Goal: Task Accomplishment & Management: Manage account settings

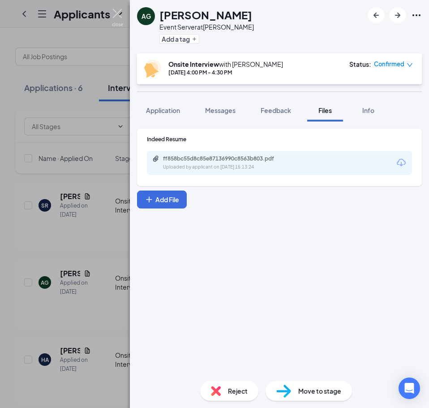
click at [120, 11] on img at bounding box center [117, 17] width 11 height 17
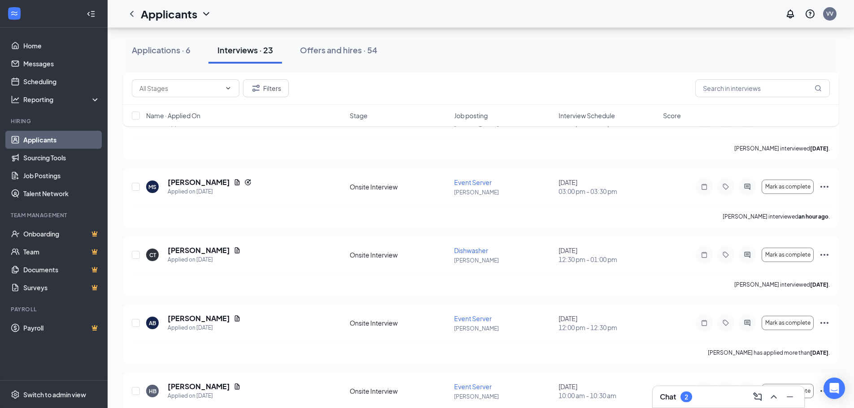
scroll to position [493, 0]
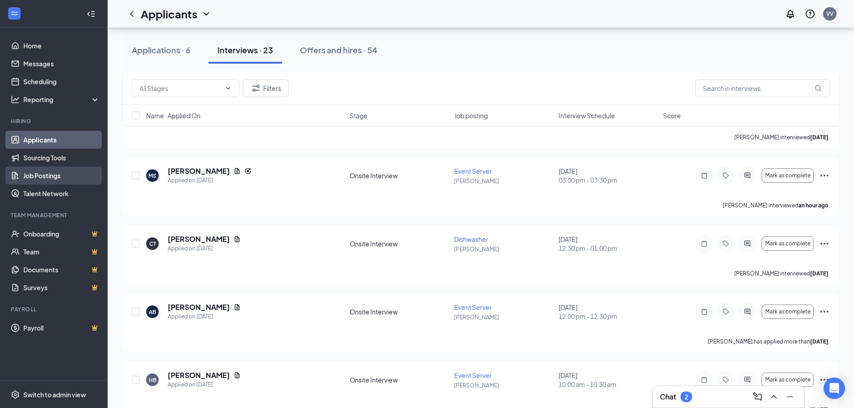
click at [59, 177] on link "Job Postings" at bounding box center [61, 176] width 77 height 18
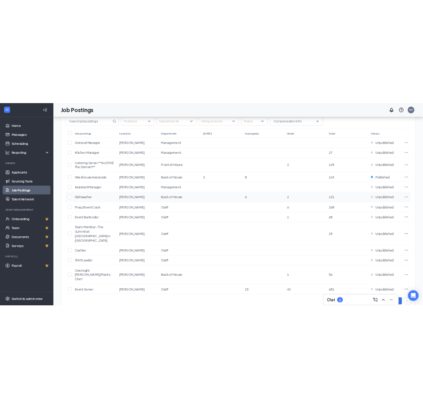
scroll to position [12, 0]
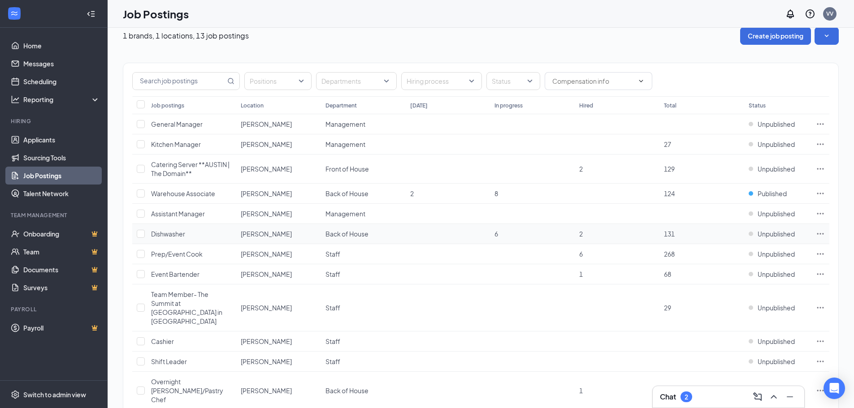
click at [429, 235] on icon "Ellipses" at bounding box center [819, 233] width 9 height 9
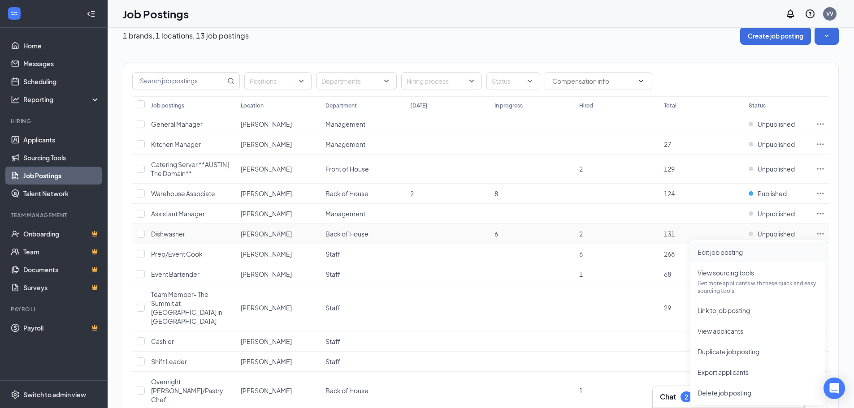
click at [429, 258] on li "Edit job posting" at bounding box center [757, 252] width 134 height 21
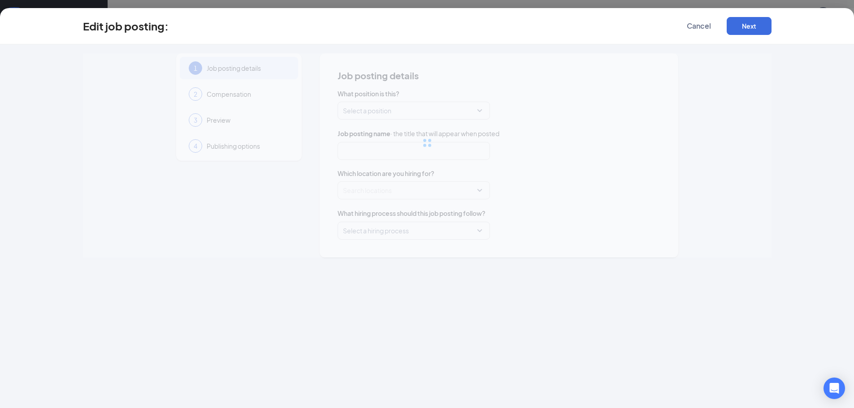
type input "Dishwasher"
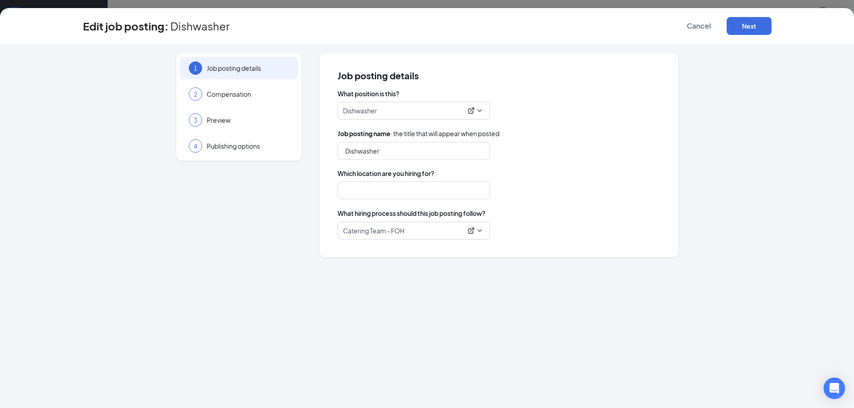
type input "[PERSON_NAME]"
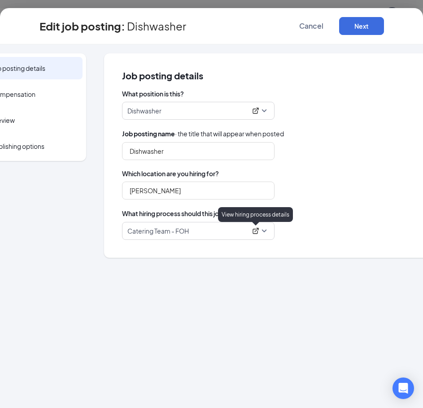
click at [254, 229] on icon "ExternalLink" at bounding box center [255, 231] width 6 height 6
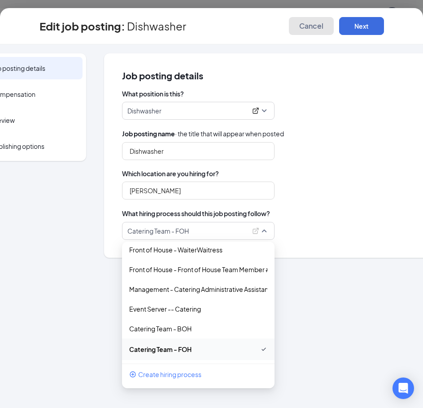
click at [315, 23] on span "Cancel" at bounding box center [311, 26] width 24 height 9
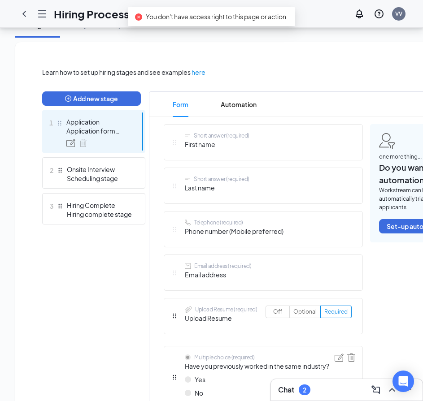
scroll to position [269, 0]
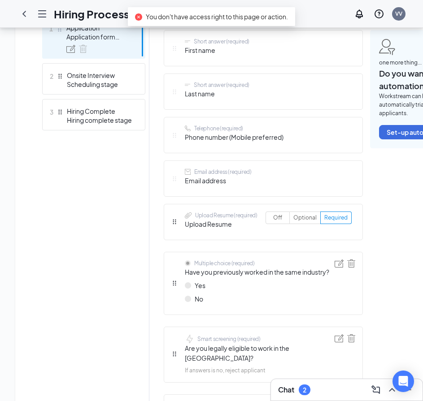
click at [341, 392] on div "Chat 2" at bounding box center [346, 390] width 137 height 14
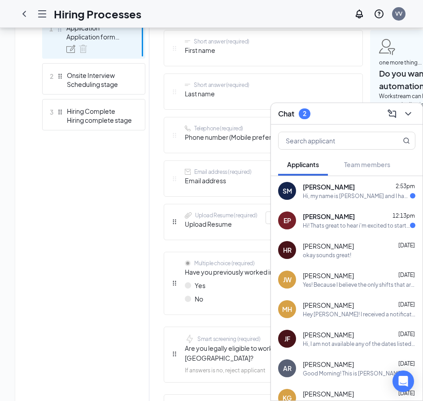
click at [371, 220] on div "[PERSON_NAME] 12:13pm" at bounding box center [358, 216] width 112 height 9
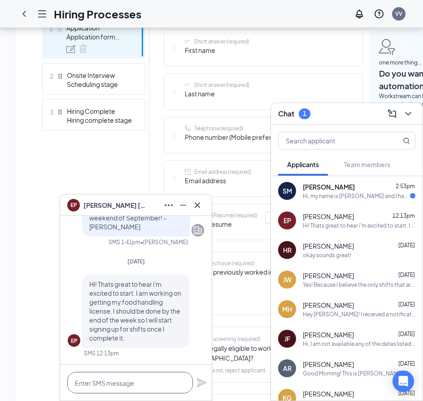
click at [136, 391] on textarea at bounding box center [129, 383] width 125 height 22
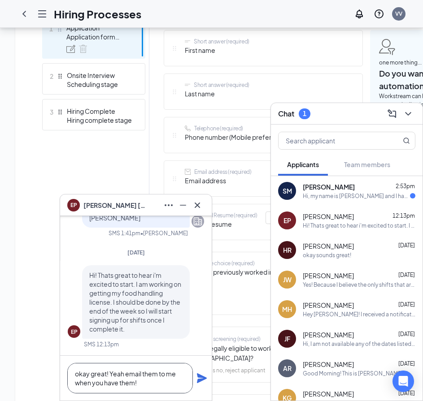
type textarea "okay great! Yeah email them to me when you have them!"
click at [198, 381] on icon "Plane" at bounding box center [202, 378] width 10 height 10
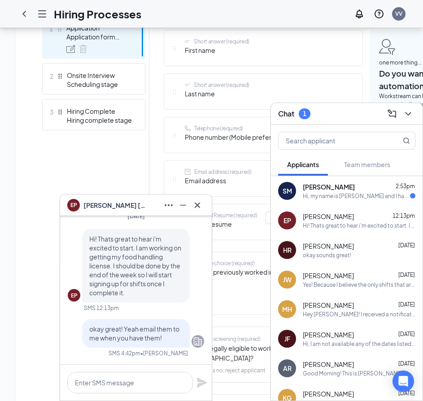
scroll to position [0, 0]
click at [195, 207] on icon "Cross" at bounding box center [196, 204] width 5 height 5
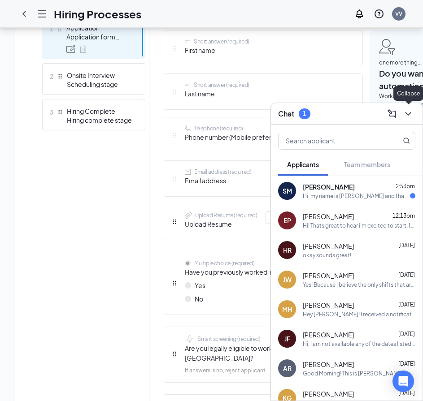
click at [411, 108] on icon "ChevronDown" at bounding box center [407, 113] width 11 height 11
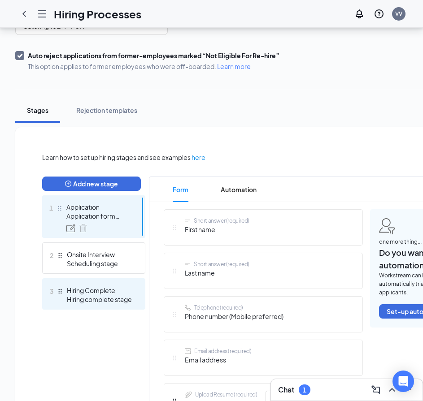
click at [88, 301] on div "Hiring complete stage" at bounding box center [99, 299] width 65 height 9
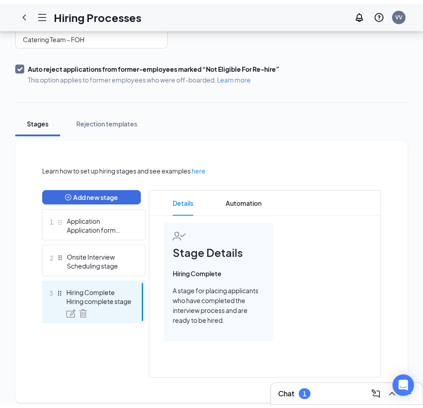
scroll to position [91, 0]
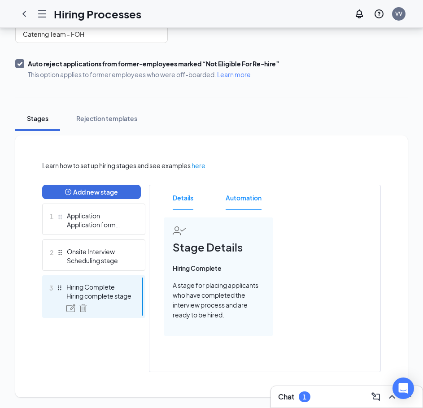
click at [258, 203] on span "Automation" at bounding box center [243, 197] width 36 height 25
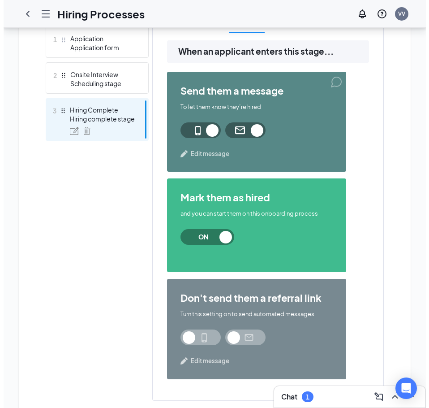
scroll to position [271, 0]
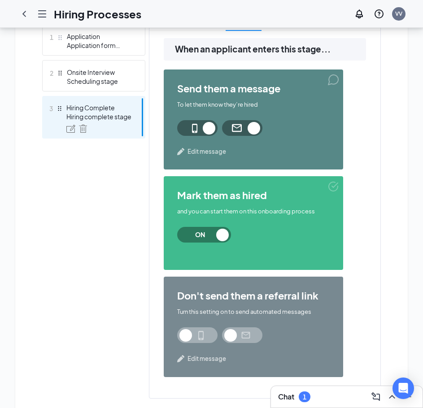
click at [192, 155] on span "Edit message" at bounding box center [206, 151] width 39 height 9
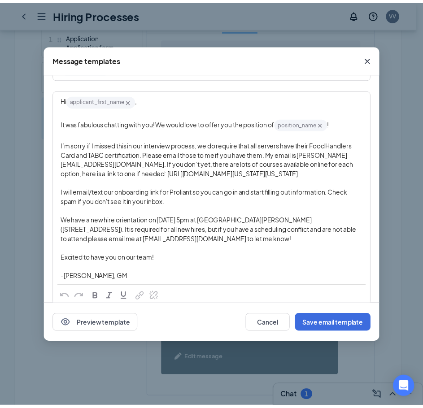
scroll to position [90, 0]
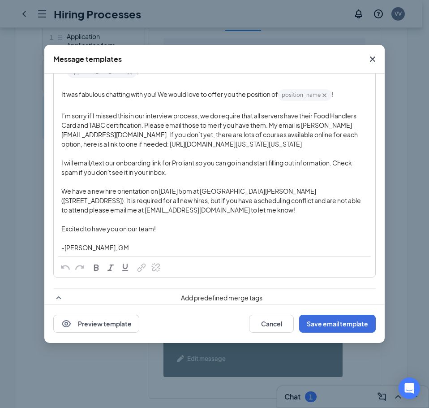
click at [371, 58] on icon "Cross" at bounding box center [372, 59] width 11 height 11
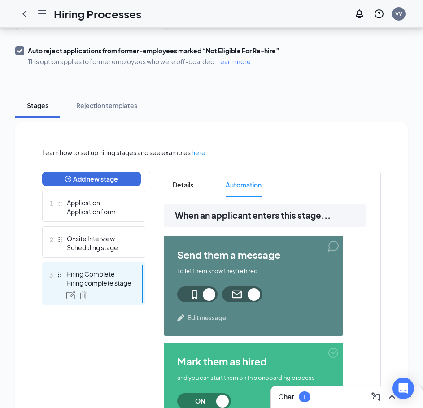
scroll to position [91, 0]
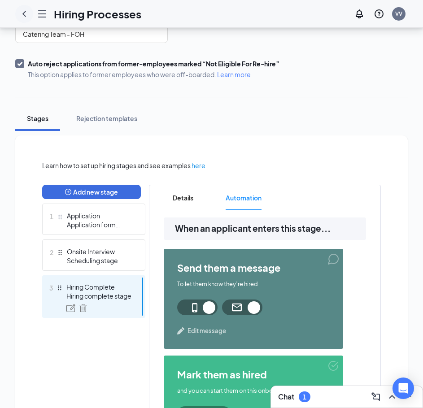
click at [24, 11] on icon "ChevronLeft" at bounding box center [24, 14] width 11 height 11
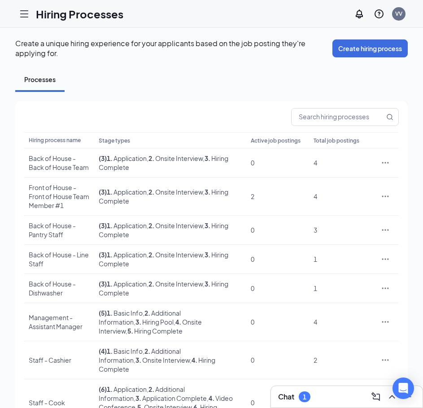
click at [25, 15] on icon "Hamburger" at bounding box center [24, 14] width 11 height 11
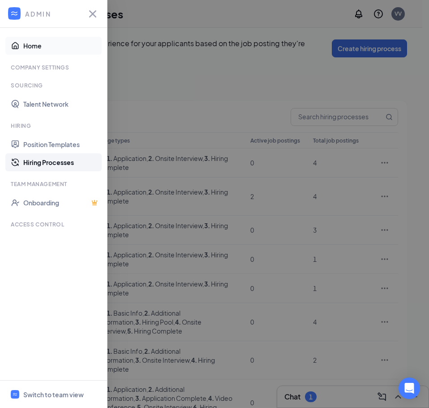
click at [31, 43] on link "Home" at bounding box center [61, 46] width 77 height 18
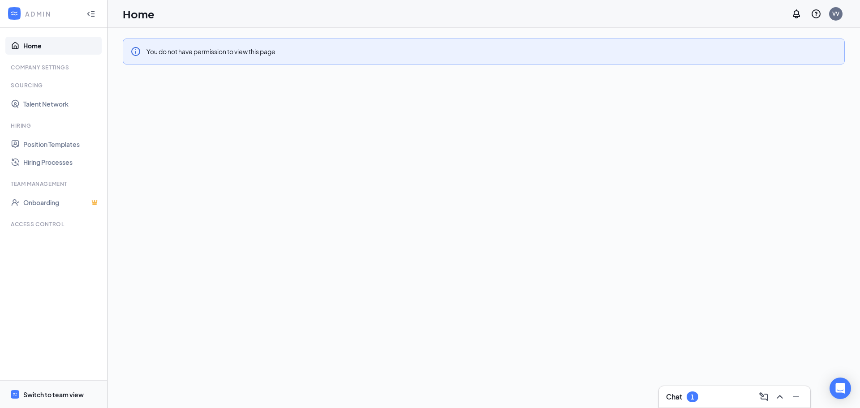
click at [52, 393] on div "Switch to team view" at bounding box center [53, 394] width 60 height 9
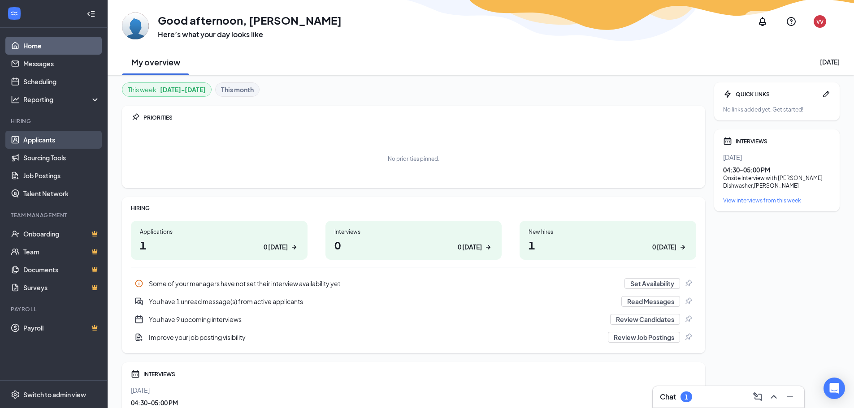
click at [55, 142] on link "Applicants" at bounding box center [61, 140] width 77 height 18
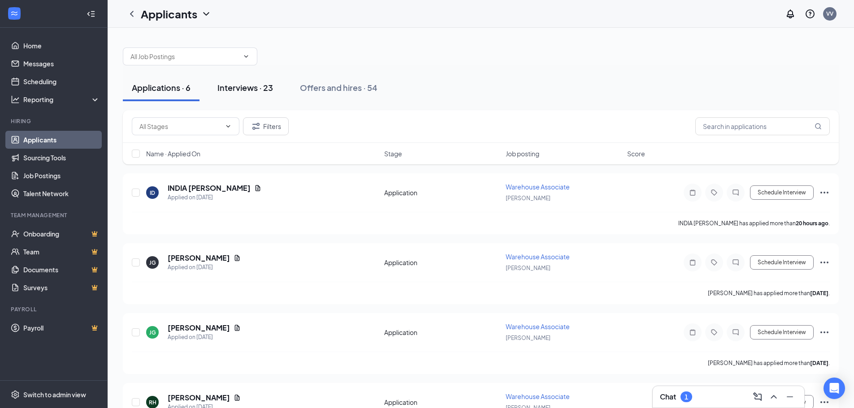
click at [269, 89] on div "Interviews · 23" at bounding box center [245, 87] width 56 height 11
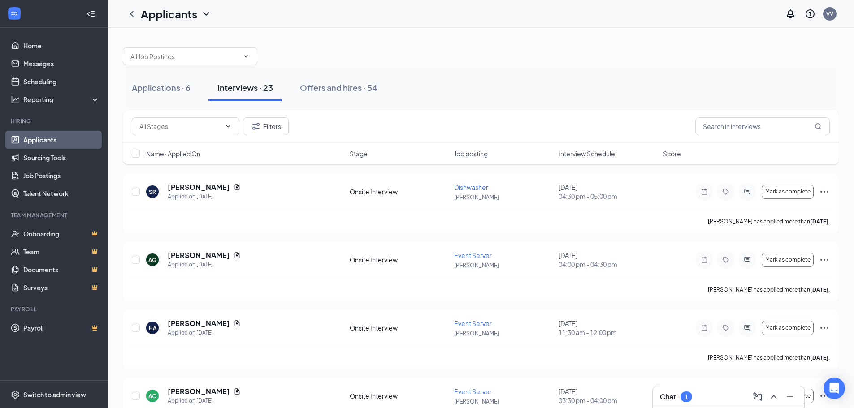
click at [429, 152] on span "Interview Schedule" at bounding box center [586, 153] width 56 height 9
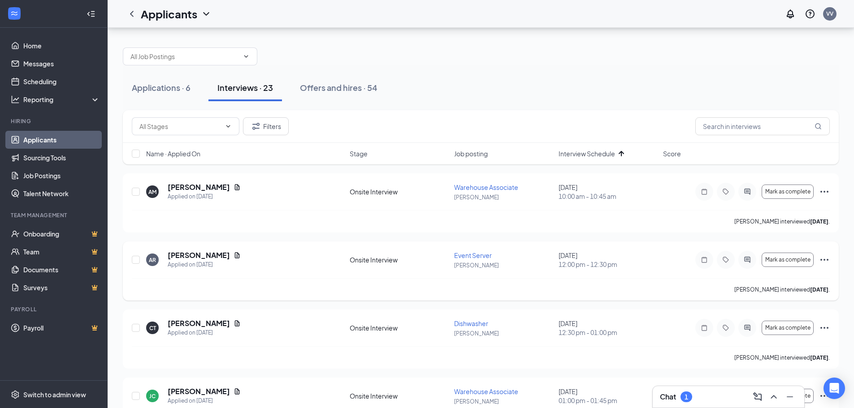
scroll to position [90, 0]
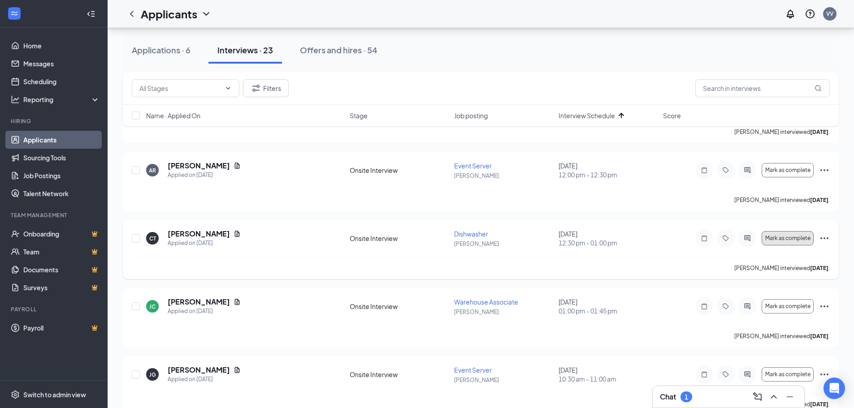
click at [429, 240] on span "Mark as complete" at bounding box center [787, 238] width 45 height 6
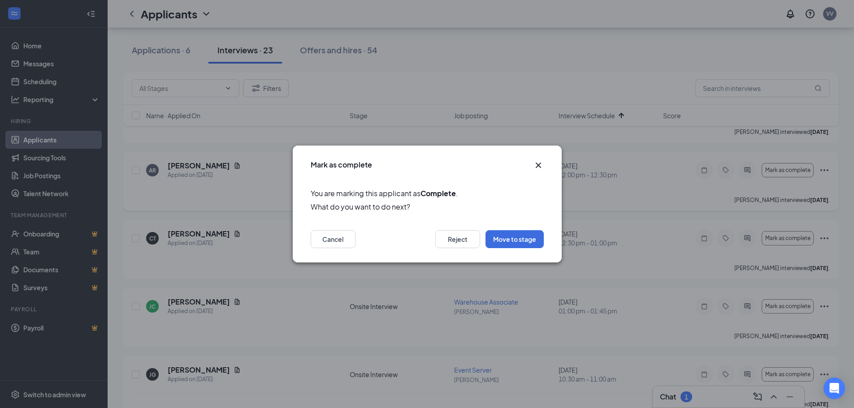
click at [429, 162] on icon "Cross" at bounding box center [538, 165] width 11 height 11
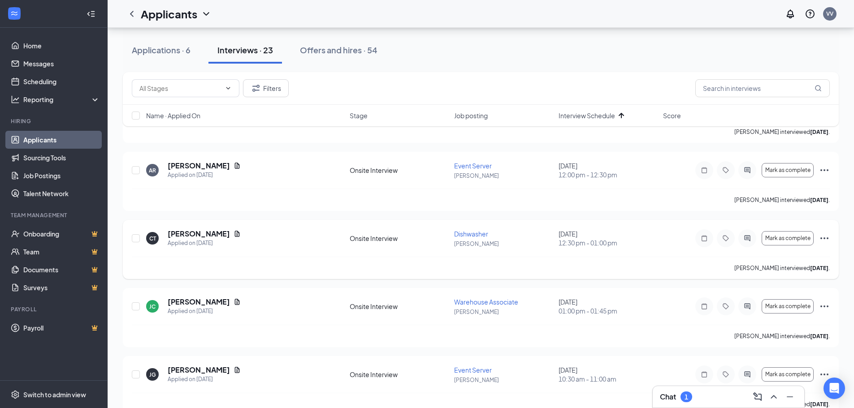
click at [429, 236] on icon "Ellipses" at bounding box center [824, 238] width 11 height 11
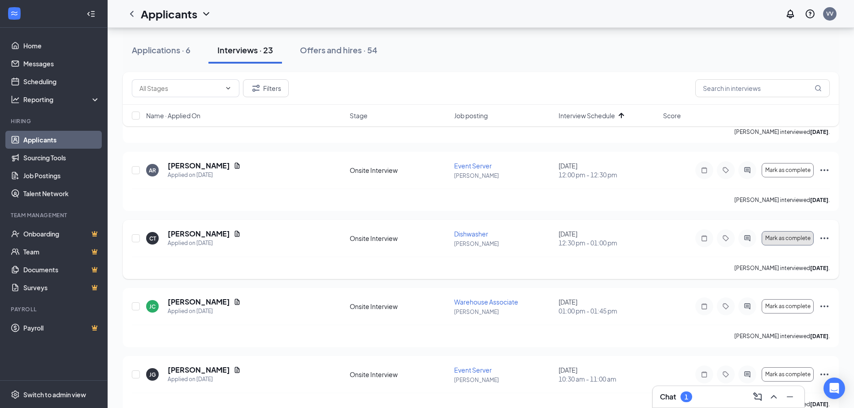
click at [429, 237] on span "Mark as complete" at bounding box center [787, 238] width 45 height 6
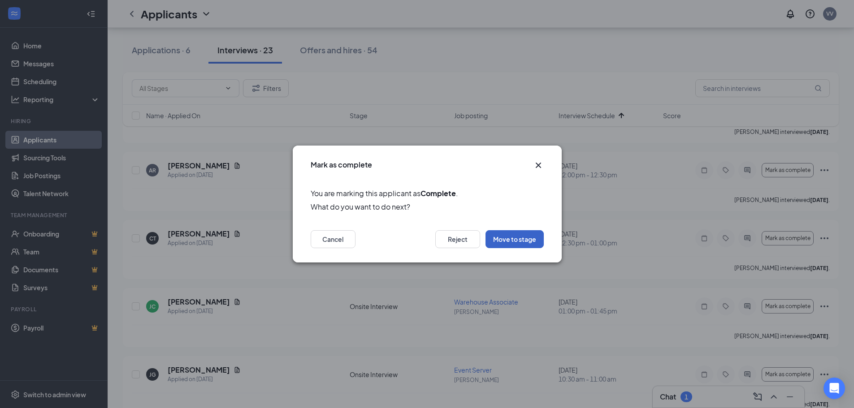
click at [429, 238] on button "Move to stage" at bounding box center [514, 239] width 58 height 18
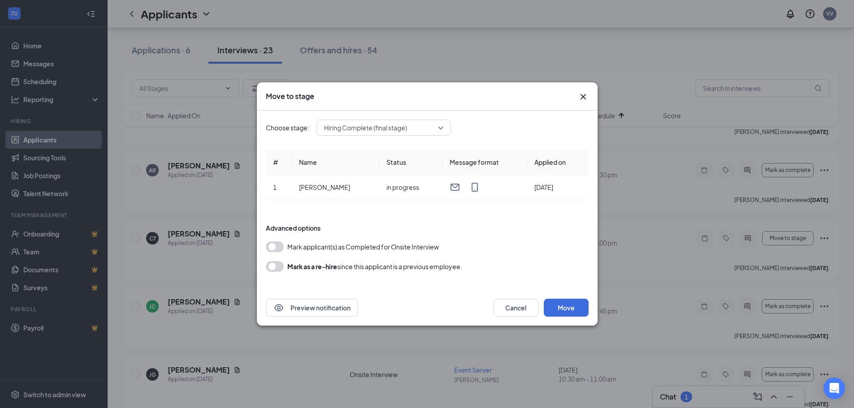
click at [273, 246] on button "button" at bounding box center [275, 246] width 18 height 11
click at [429, 307] on button "Move" at bounding box center [565, 308] width 45 height 18
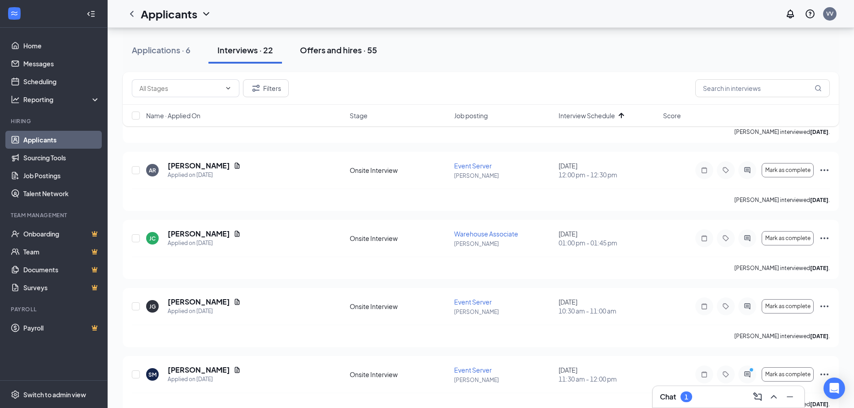
click at [334, 57] on button "Offers and hires · 55" at bounding box center [338, 50] width 95 height 27
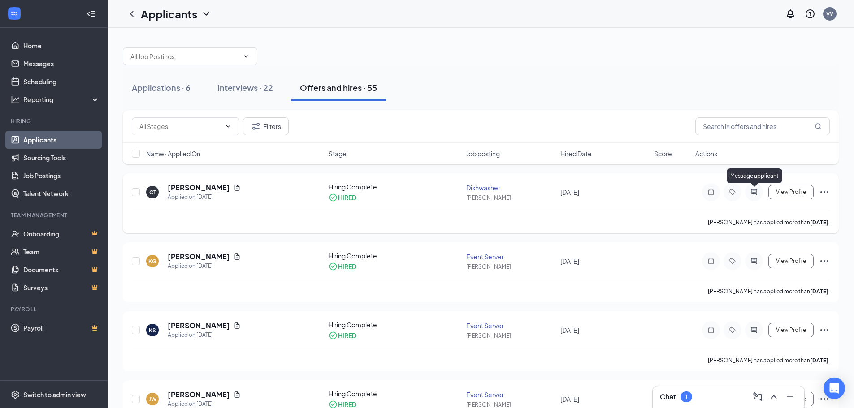
click at [429, 192] on icon "ActiveChat" at bounding box center [753, 192] width 6 height 6
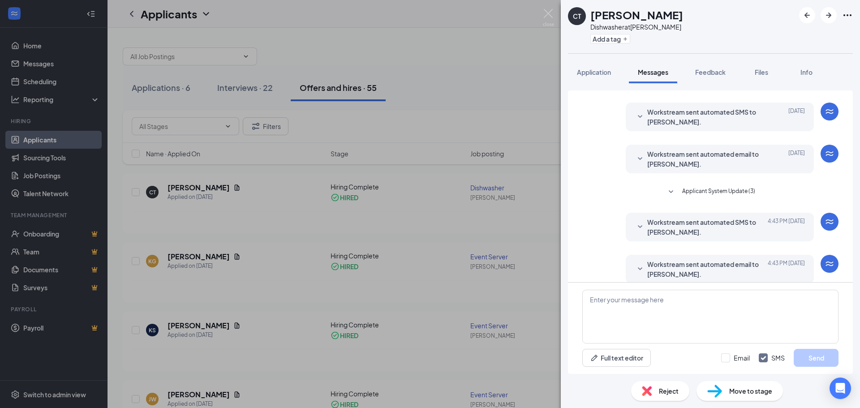
scroll to position [444, 0]
click at [429, 264] on span "Workstream sent automated email to [PERSON_NAME]." at bounding box center [705, 269] width 117 height 20
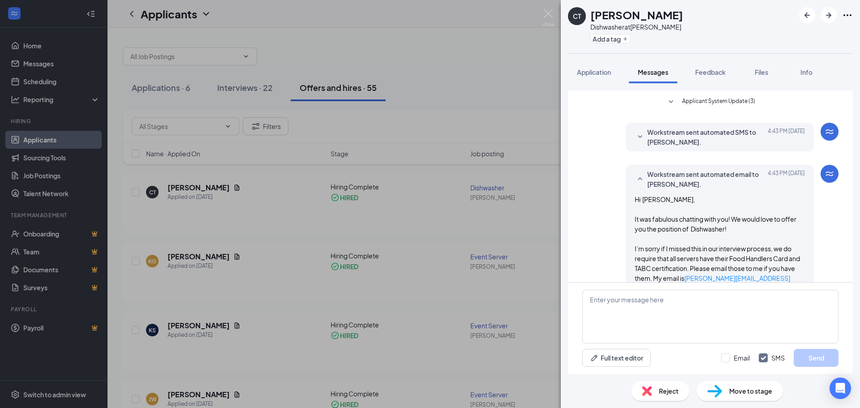
scroll to position [579, 0]
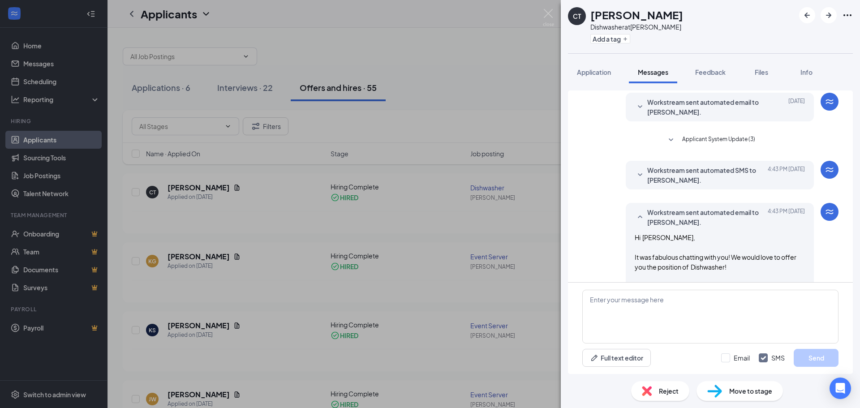
scroll to position [492, 0]
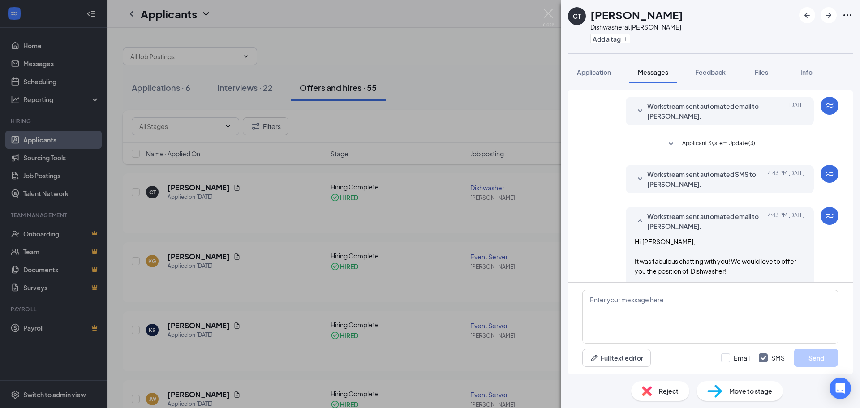
click at [429, 170] on span "Workstream sent automated SMS to [PERSON_NAME]." at bounding box center [705, 179] width 117 height 20
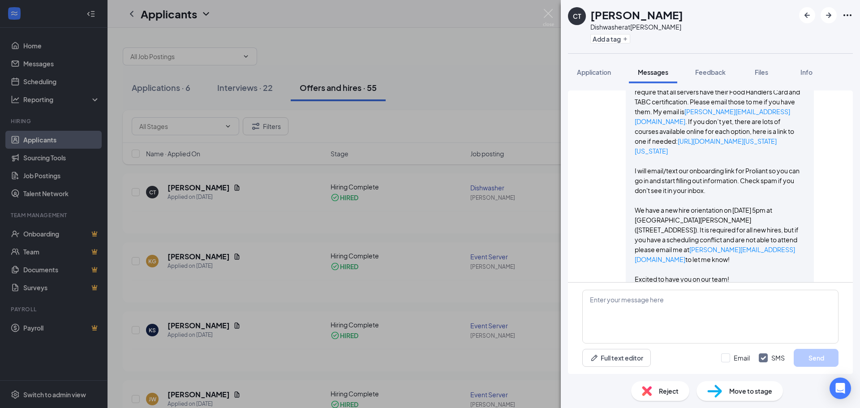
scroll to position [761, 0]
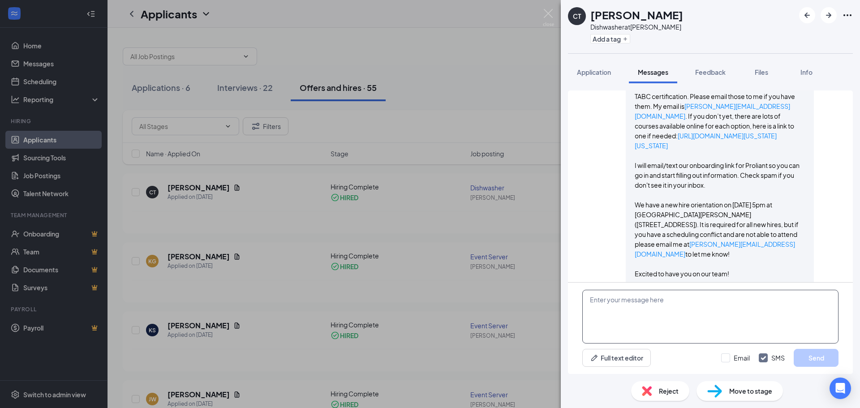
click at [429, 318] on textarea at bounding box center [710, 317] width 256 height 54
type textarea "Oh and ignore the TABC, you only need your food handlers certificate!"
click at [429, 361] on input "Email" at bounding box center [735, 358] width 29 height 9
checkbox input "true"
click at [429, 362] on button "Send" at bounding box center [816, 358] width 45 height 18
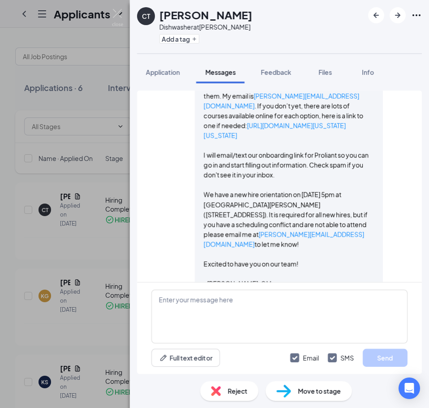
scroll to position [771, 0]
drag, startPoint x: 115, startPoint y: 12, endPoint x: 136, endPoint y: 22, distance: 23.3
click at [115, 12] on img at bounding box center [117, 17] width 11 height 17
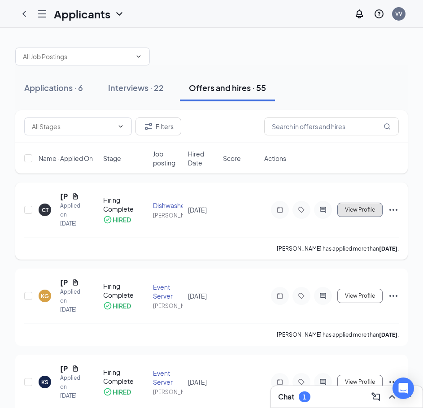
click at [355, 209] on span "View Profile" at bounding box center [360, 210] width 30 height 6
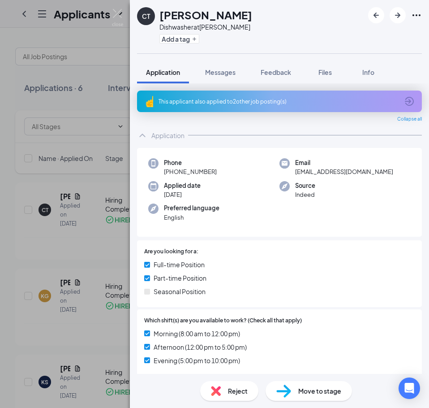
click at [272, 14] on div "CT [PERSON_NAME] Dishwasher at [PERSON_NAME] Add a tag" at bounding box center [279, 26] width 299 height 53
drag, startPoint x: 262, startPoint y: 16, endPoint x: 225, endPoint y: 16, distance: 37.2
click at [225, 16] on div "CT [PERSON_NAME] Dishwasher at [PERSON_NAME] Add a tag" at bounding box center [279, 26] width 299 height 53
copy h1 "[PERSON_NAME]"
click at [237, 31] on div "Add a tag" at bounding box center [206, 38] width 93 height 15
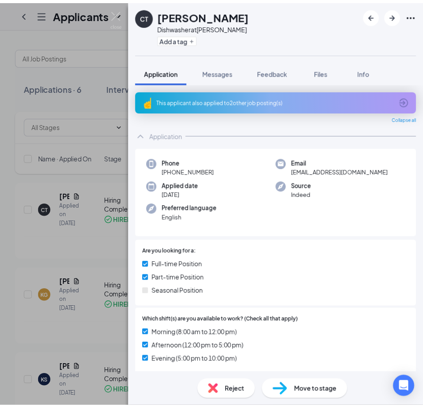
scroll to position [45, 0]
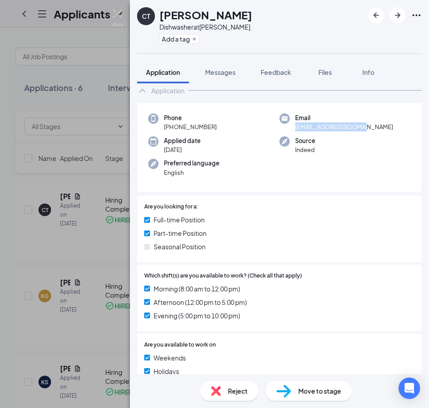
drag, startPoint x: 335, startPoint y: 130, endPoint x: 302, endPoint y: 130, distance: 33.6
click at [287, 133] on div "Phone [PHONE_NUMBER] Email [EMAIL_ADDRESS][DOMAIN_NAME] Applied date [DATE] Sou…" at bounding box center [279, 147] width 285 height 89
copy span "[EMAIL_ADDRESS][DOMAIN_NAME]"
click at [113, 9] on img at bounding box center [117, 17] width 11 height 17
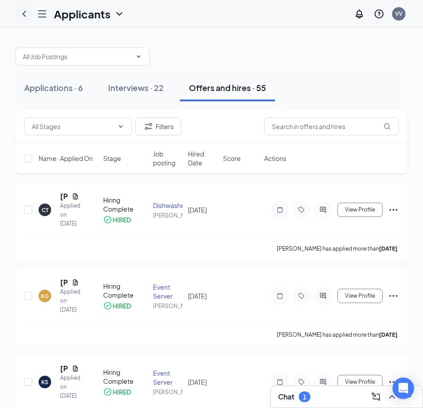
click at [20, 16] on icon "ChevronLeft" at bounding box center [24, 14] width 11 height 11
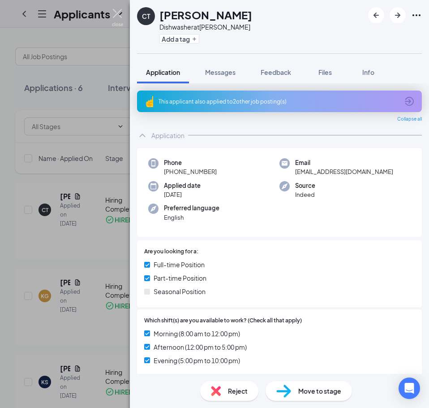
click at [117, 11] on img at bounding box center [117, 17] width 11 height 17
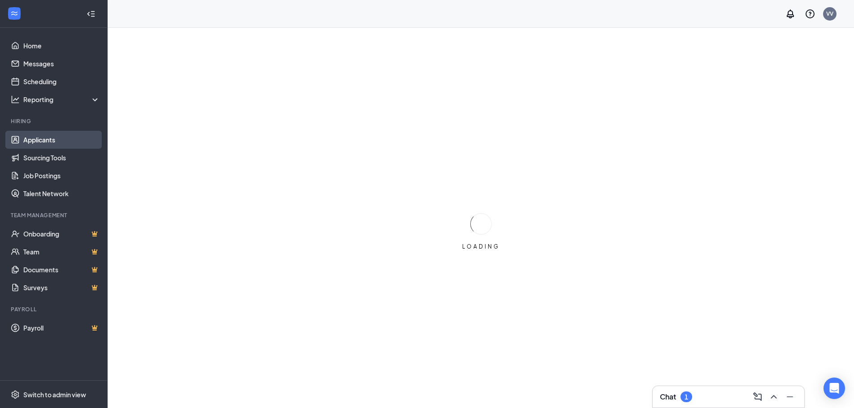
click at [36, 138] on link "Applicants" at bounding box center [61, 140] width 77 height 18
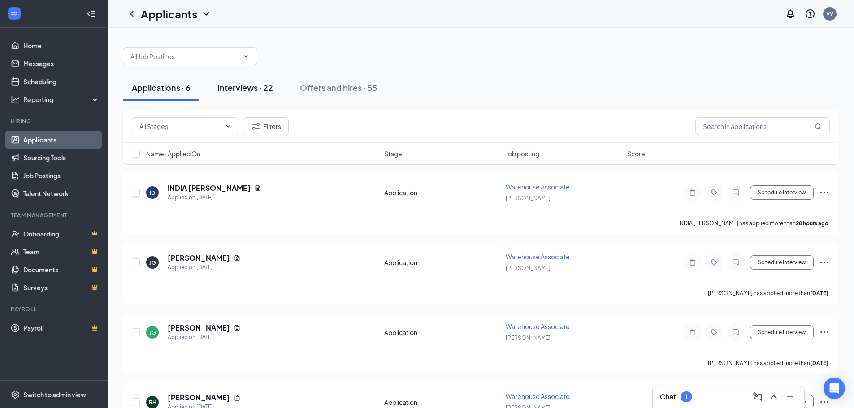
click at [228, 86] on div "Interviews · 22" at bounding box center [245, 87] width 56 height 11
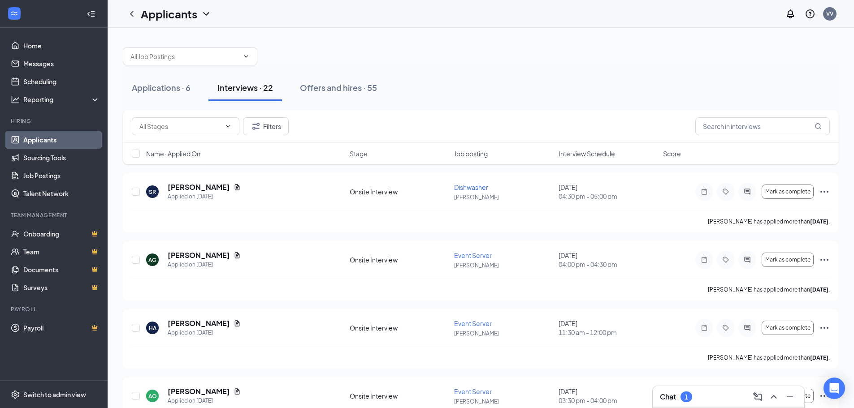
click at [572, 150] on span "Interview Schedule" at bounding box center [586, 153] width 56 height 9
click at [575, 155] on span "Interview Schedule" at bounding box center [586, 153] width 56 height 9
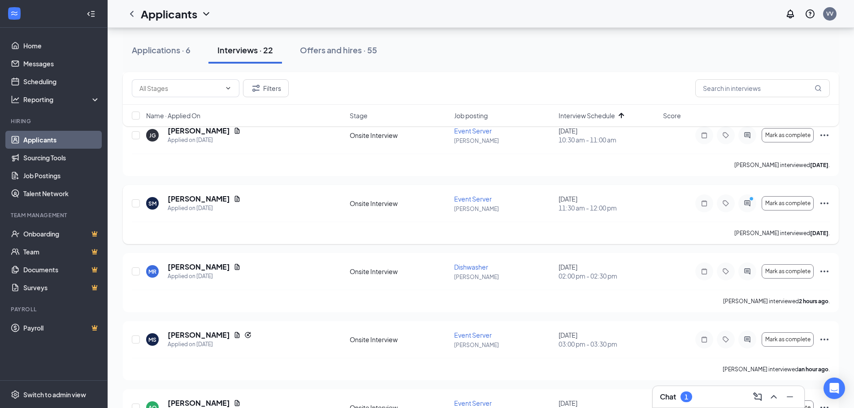
scroll to position [269, 0]
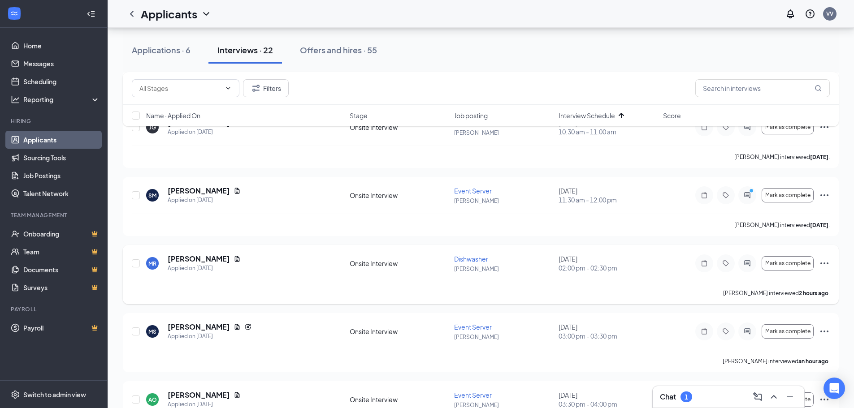
click at [825, 263] on icon "Ellipses" at bounding box center [824, 263] width 11 height 11
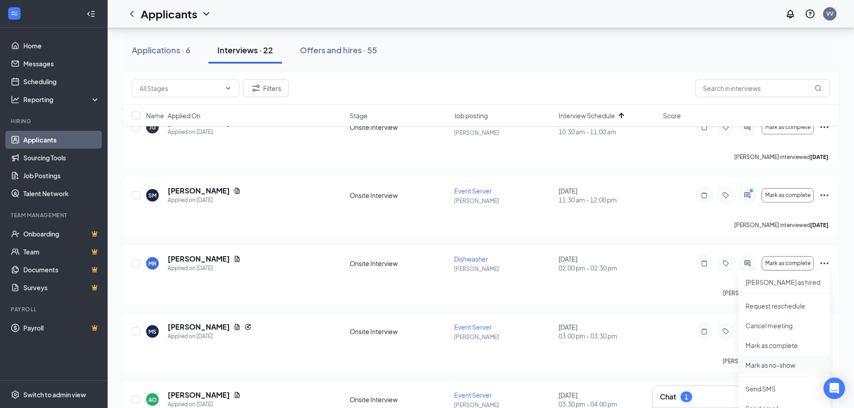
click at [788, 365] on p "Mark as no-show" at bounding box center [783, 365] width 77 height 9
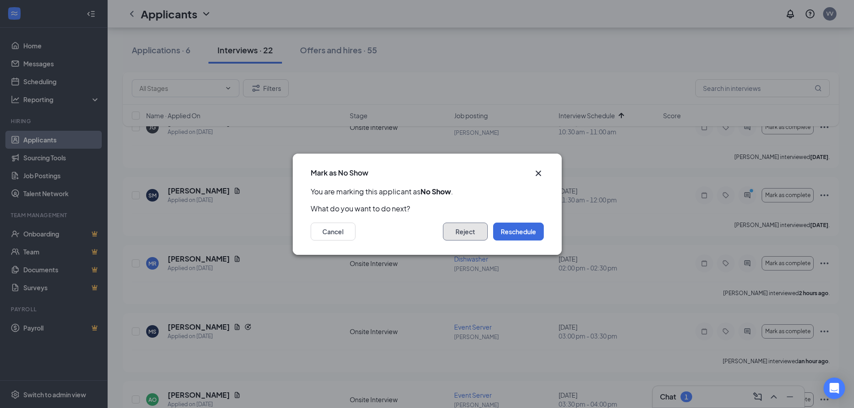
click at [473, 233] on button "Reject" at bounding box center [465, 232] width 45 height 18
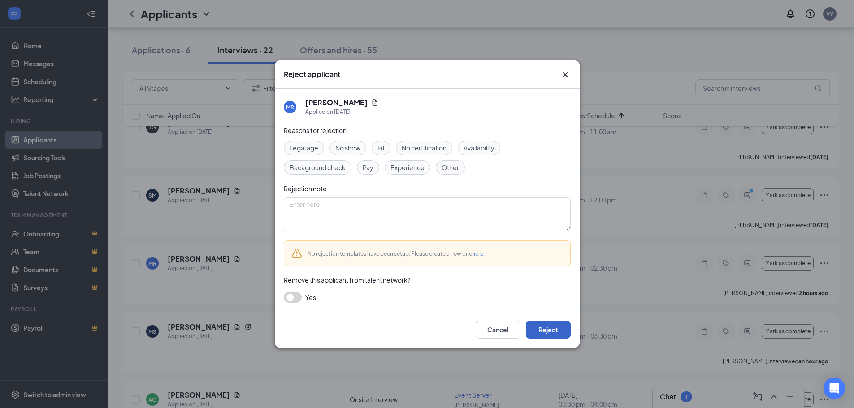
click at [545, 326] on button "Reject" at bounding box center [548, 330] width 45 height 18
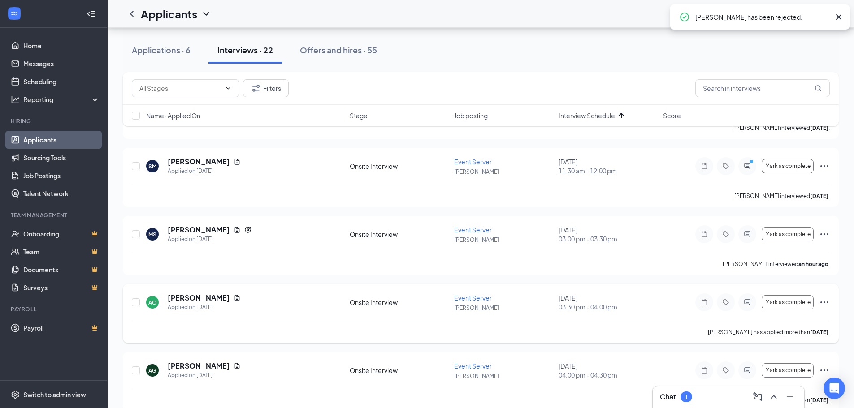
scroll to position [358, 0]
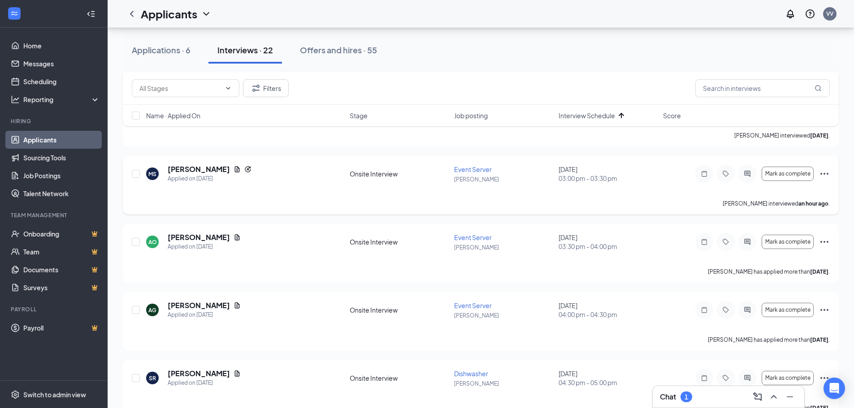
click at [823, 171] on icon "Ellipses" at bounding box center [824, 173] width 11 height 11
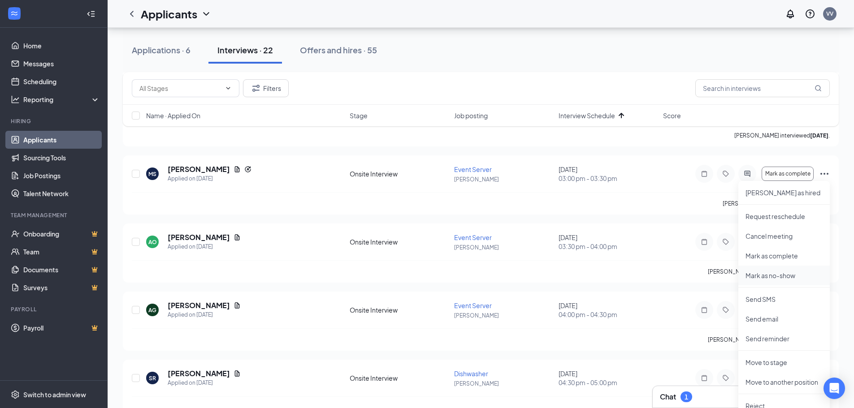
click at [795, 279] on p "Mark as no-show" at bounding box center [783, 275] width 77 height 9
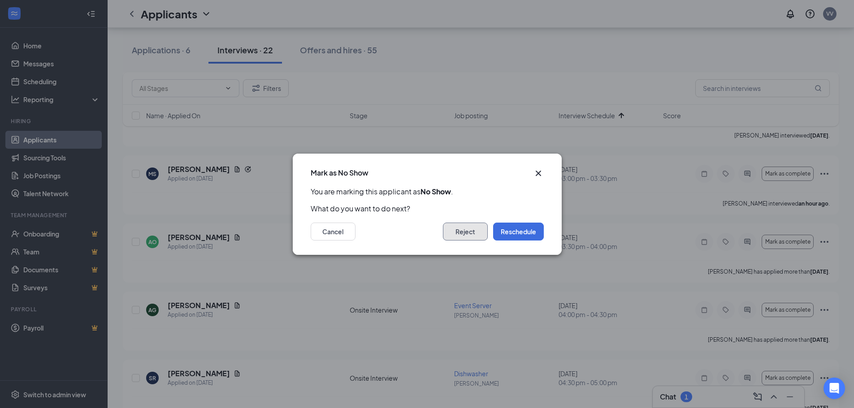
click at [463, 230] on button "Reject" at bounding box center [465, 232] width 45 height 18
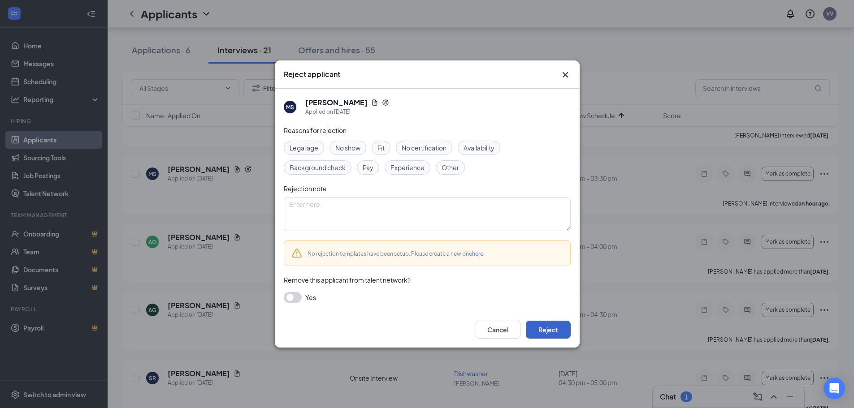
click at [553, 330] on button "Reject" at bounding box center [548, 330] width 45 height 18
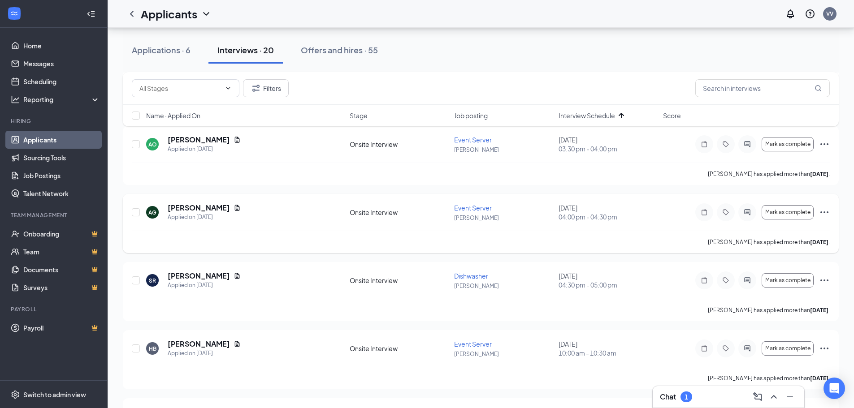
scroll to position [448, 0]
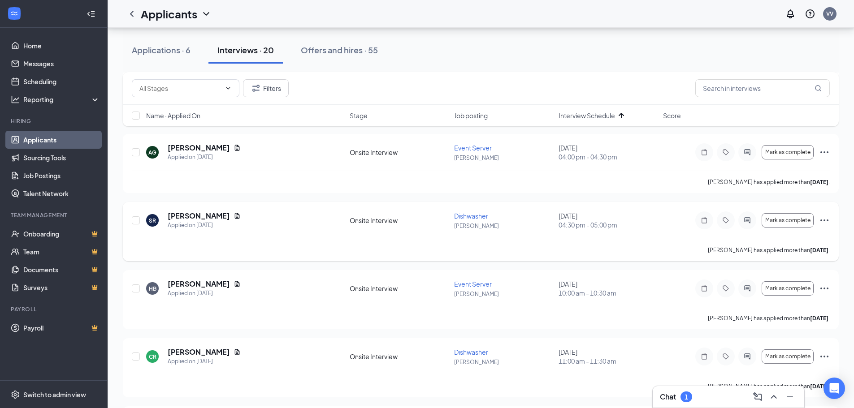
click at [825, 221] on icon "Ellipses" at bounding box center [824, 220] width 11 height 11
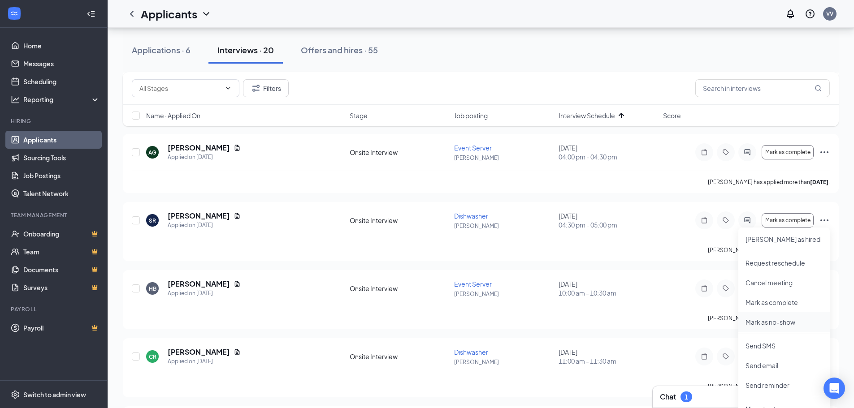
click at [779, 319] on p "Mark as no-show" at bounding box center [783, 322] width 77 height 9
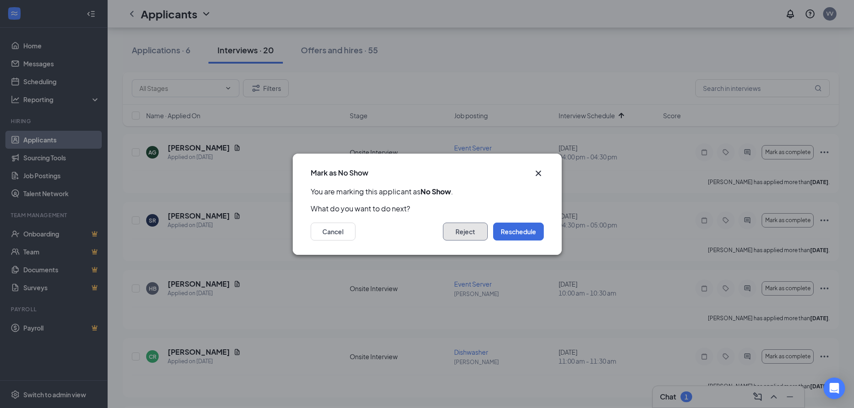
click at [474, 234] on button "Reject" at bounding box center [465, 232] width 45 height 18
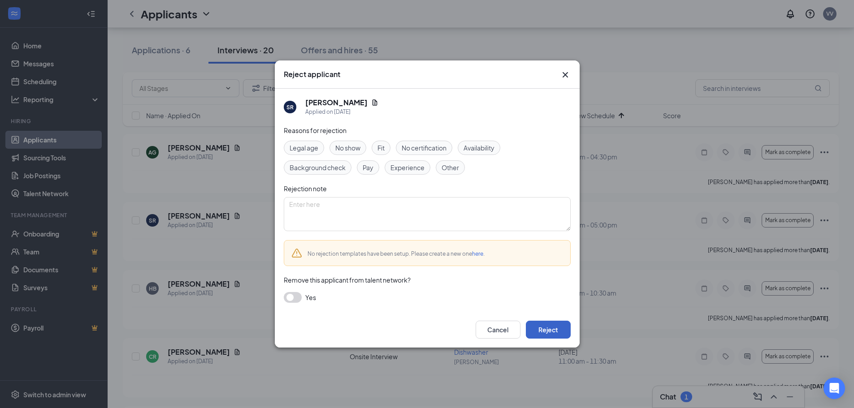
click at [554, 326] on button "Reject" at bounding box center [548, 330] width 45 height 18
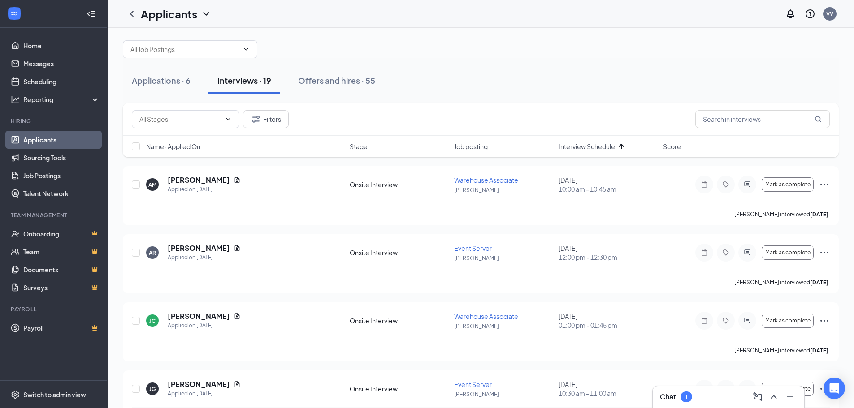
scroll to position [0, 0]
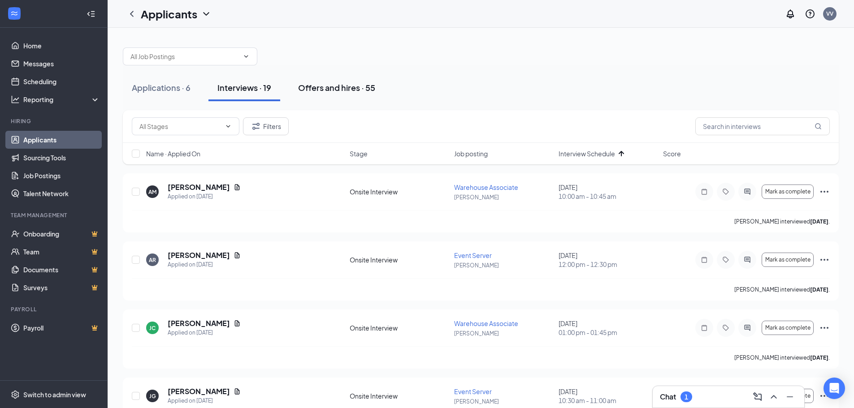
click at [356, 82] on div "Offers and hires · 55" at bounding box center [336, 87] width 77 height 11
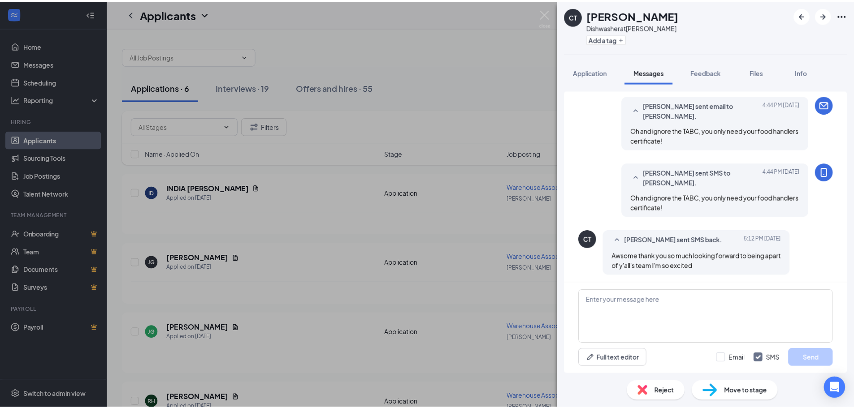
scroll to position [224, 0]
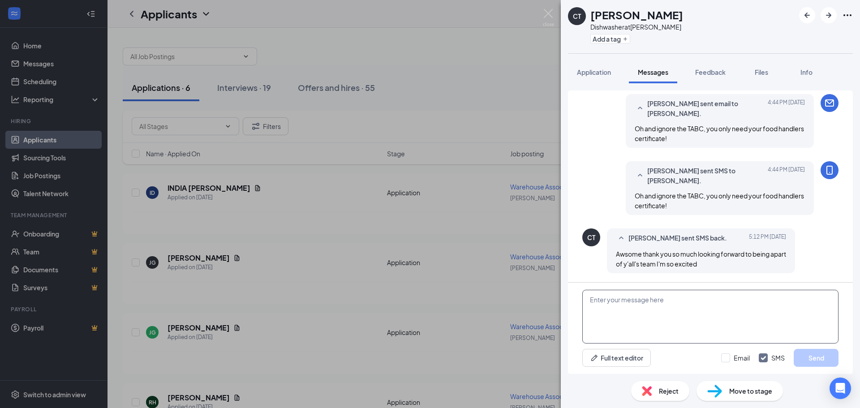
click at [681, 303] on textarea at bounding box center [710, 317] width 256 height 54
click at [549, 12] on img at bounding box center [548, 17] width 11 height 17
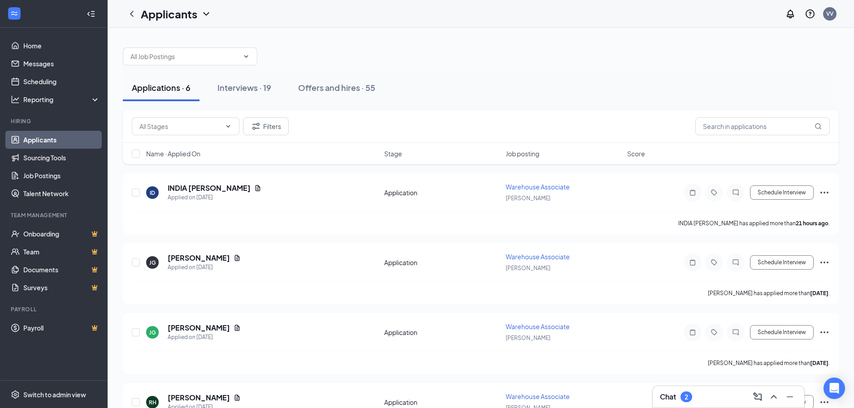
click at [668, 44] on div at bounding box center [481, 52] width 716 height 27
